Goal: Find specific page/section: Find specific page/section

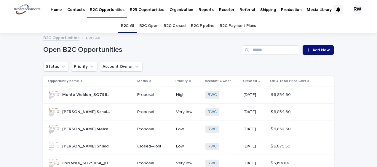
click at [153, 24] on link "B2C Open" at bounding box center [148, 26] width 19 height 14
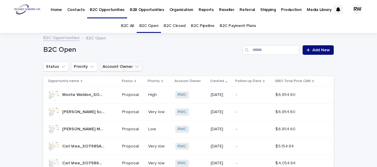
click at [121, 66] on button "Account Owner" at bounding box center [121, 66] width 43 height 9
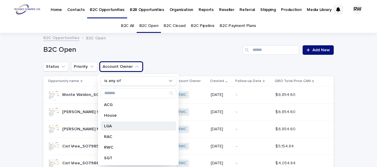
click at [115, 124] on p "LGA" at bounding box center [135, 126] width 63 height 4
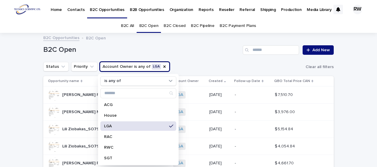
click at [10, 80] on div "Loading... Saving… Loading... Saving… B2C Open Add New Status Priority Account …" at bounding box center [188, 136] width 377 height 206
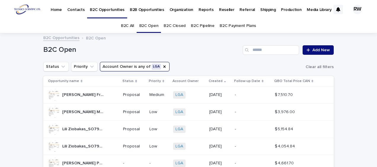
click at [152, 10] on p "B2B Opportunities" at bounding box center [147, 6] width 34 height 12
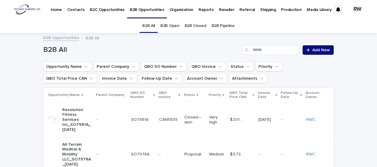
click at [174, 27] on link "B2B Open" at bounding box center [169, 26] width 19 height 14
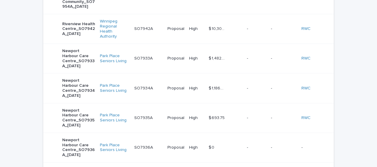
scroll to position [267, 0]
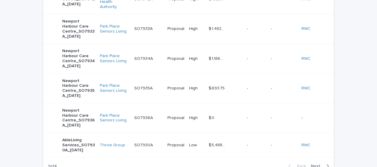
click at [315, 164] on span "Next" at bounding box center [317, 166] width 13 height 4
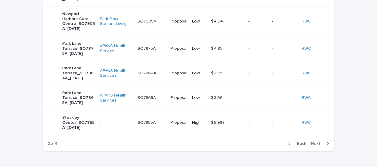
scroll to position [264, 0]
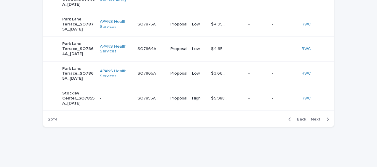
click at [313, 117] on span "Next" at bounding box center [317, 119] width 13 height 4
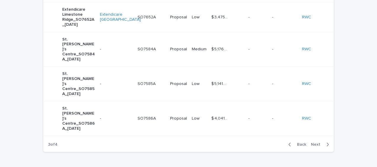
scroll to position [264, 0]
click at [315, 142] on span "Next" at bounding box center [317, 144] width 13 height 4
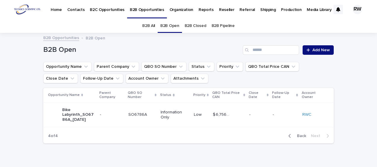
click at [135, 9] on p "B2B Opportunities" at bounding box center [147, 6] width 34 height 12
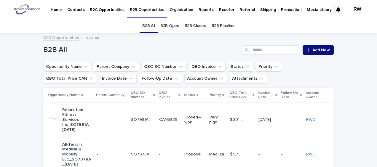
click at [170, 25] on link "B2B Open" at bounding box center [169, 26] width 19 height 14
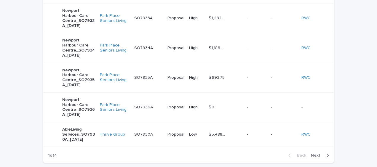
scroll to position [296, 0]
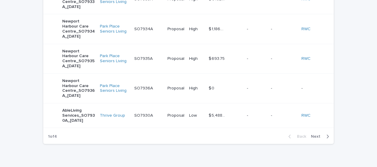
click at [314, 134] on span "Next" at bounding box center [317, 136] width 13 height 4
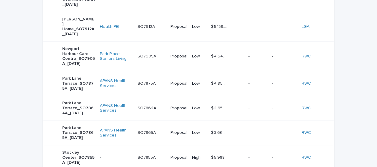
scroll to position [175, 0]
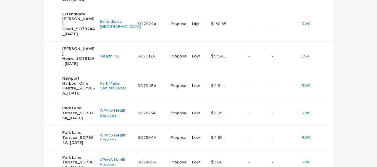
click at [111, 41] on td "Health PEI" at bounding box center [116, 56] width 38 height 30
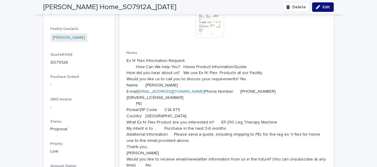
scroll to position [178, 0]
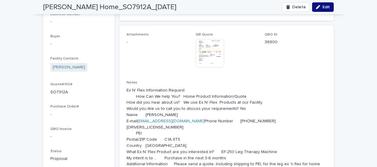
click at [206, 56] on img at bounding box center [209, 53] width 28 height 28
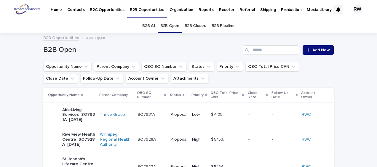
click at [102, 11] on p "B2C Opportunities" at bounding box center [107, 6] width 35 height 12
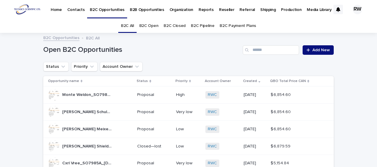
click at [147, 27] on link "B2C Open" at bounding box center [148, 26] width 19 height 14
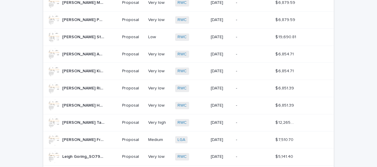
scroll to position [207, 0]
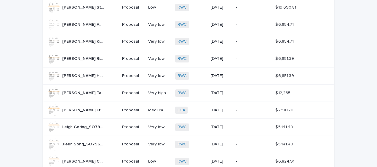
click at [89, 108] on p "[PERSON_NAME] Frattaroli_SO7967A_[DATE]" at bounding box center [84, 110] width 44 height 6
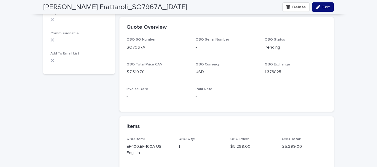
scroll to position [385, 0]
